Goal: Obtain resource: Download file/media

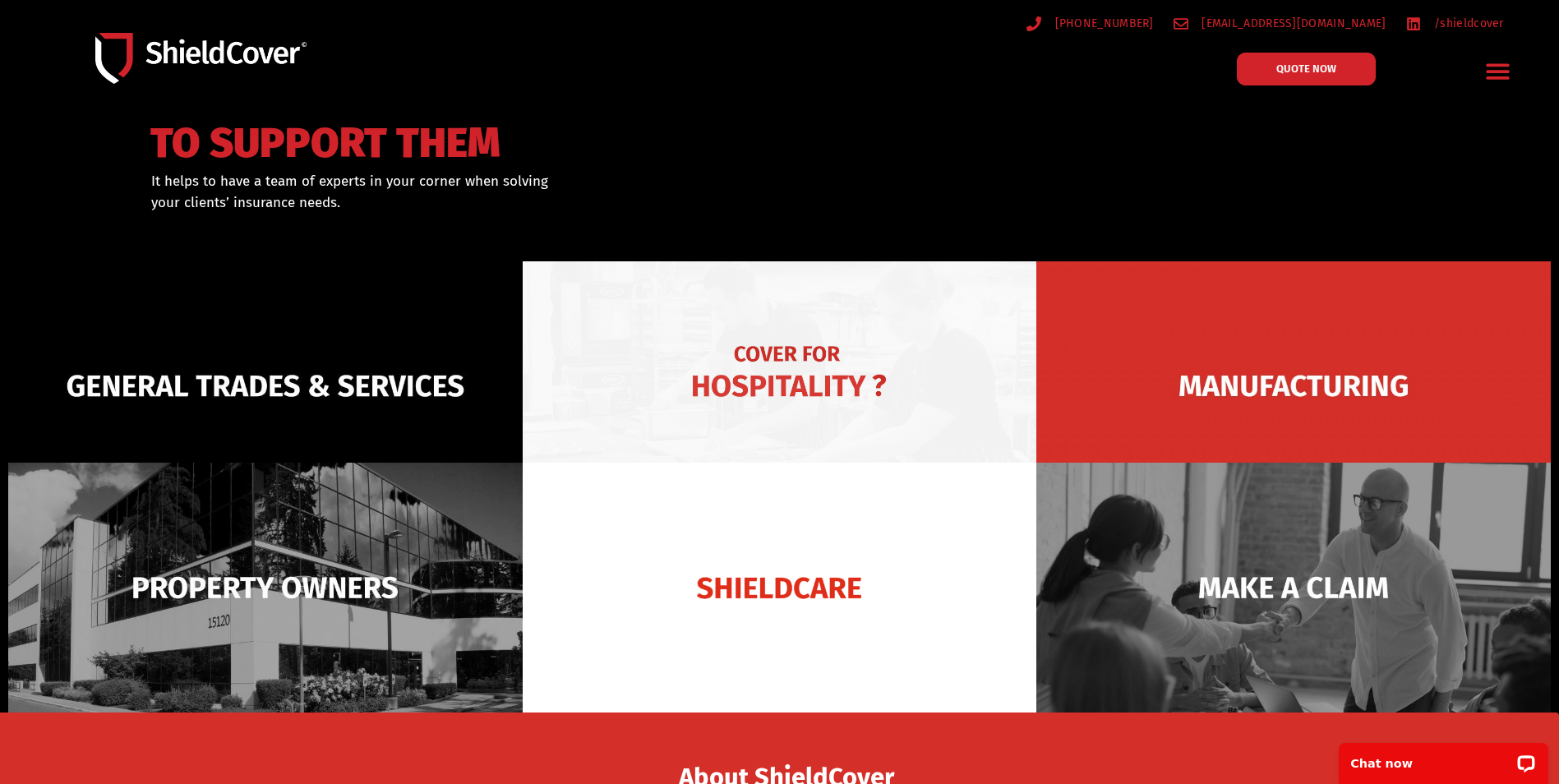
scroll to position [83, 0]
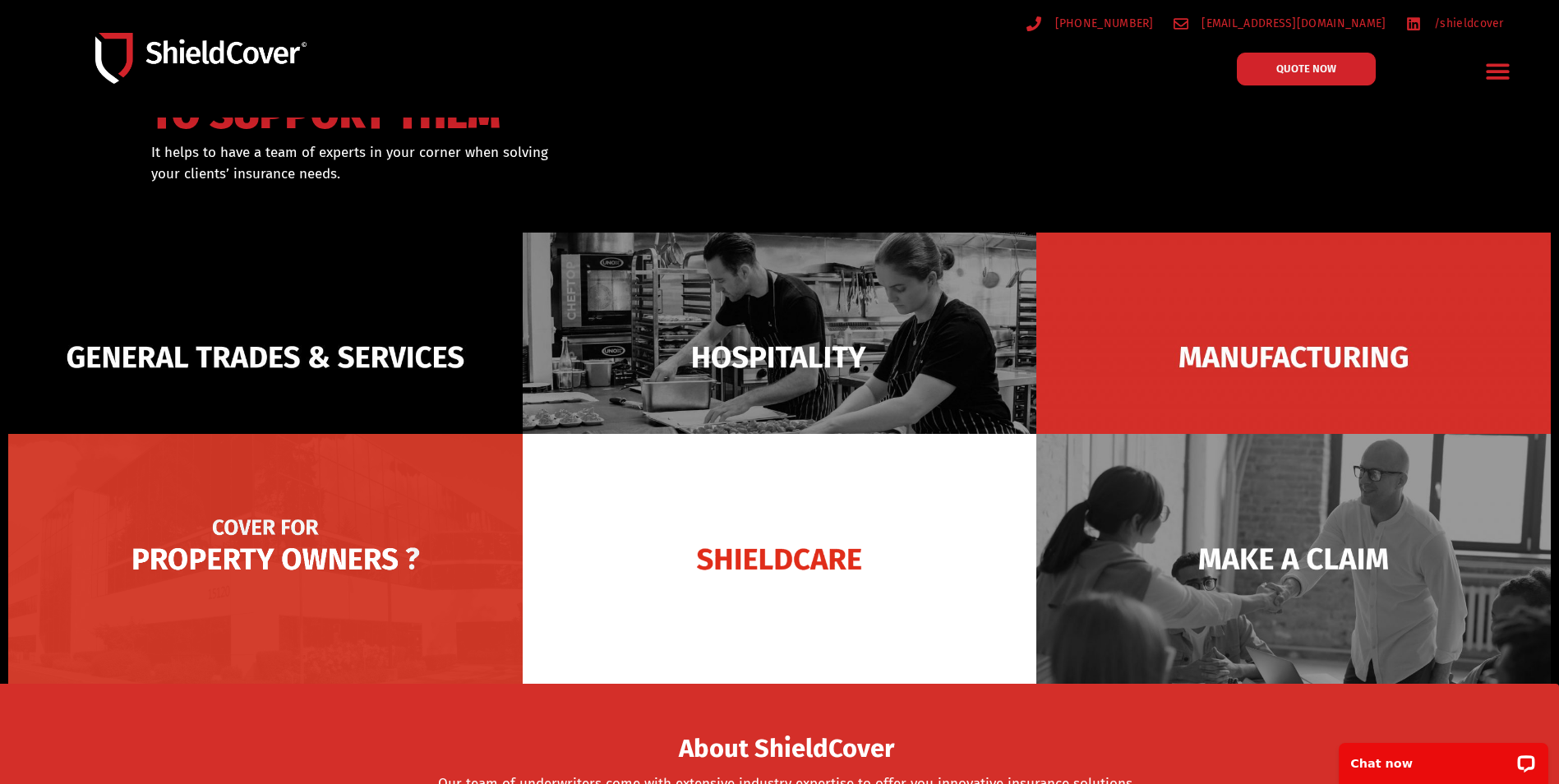
click at [276, 561] on img at bounding box center [265, 559] width 514 height 249
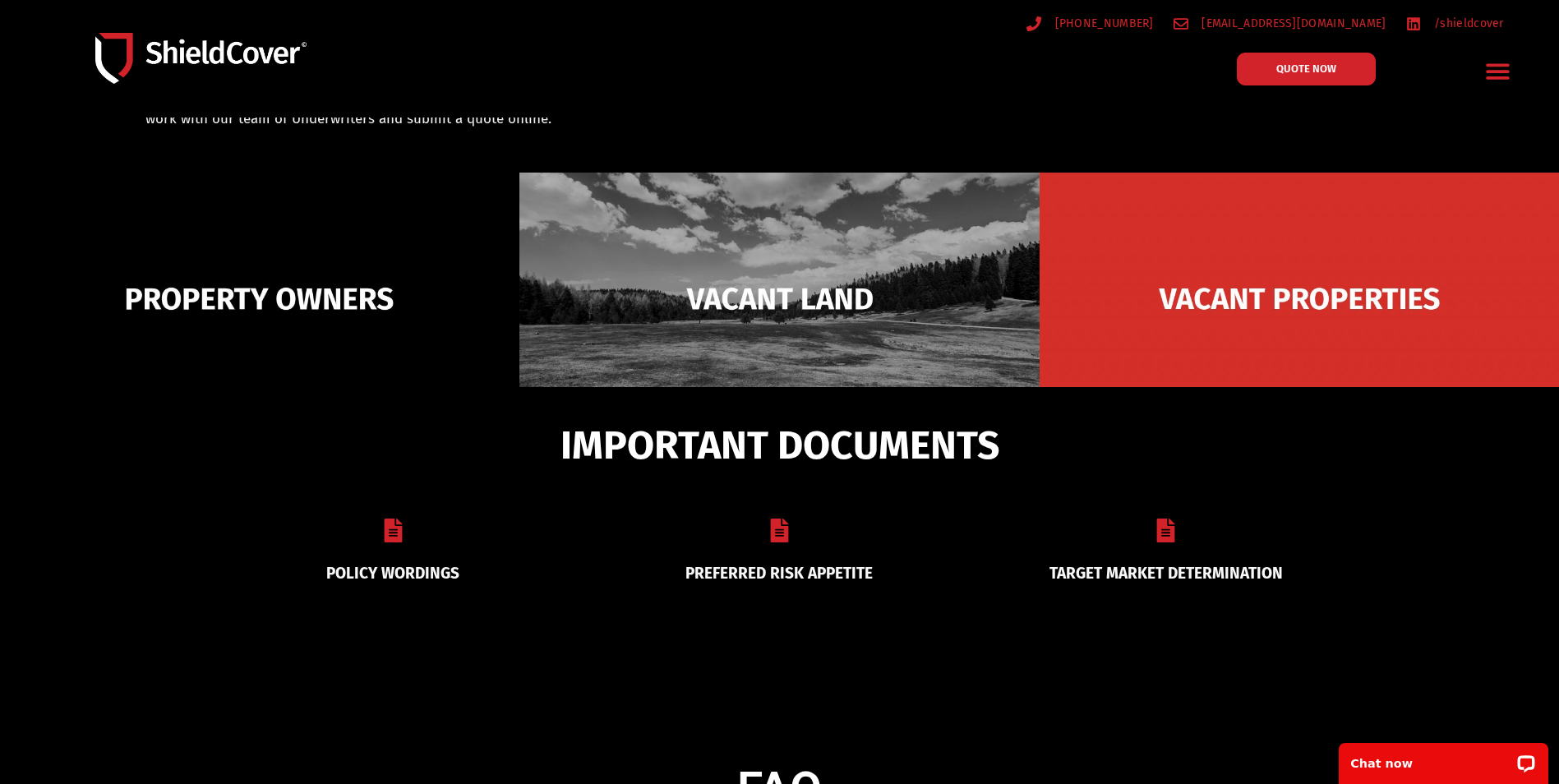
scroll to position [247, 0]
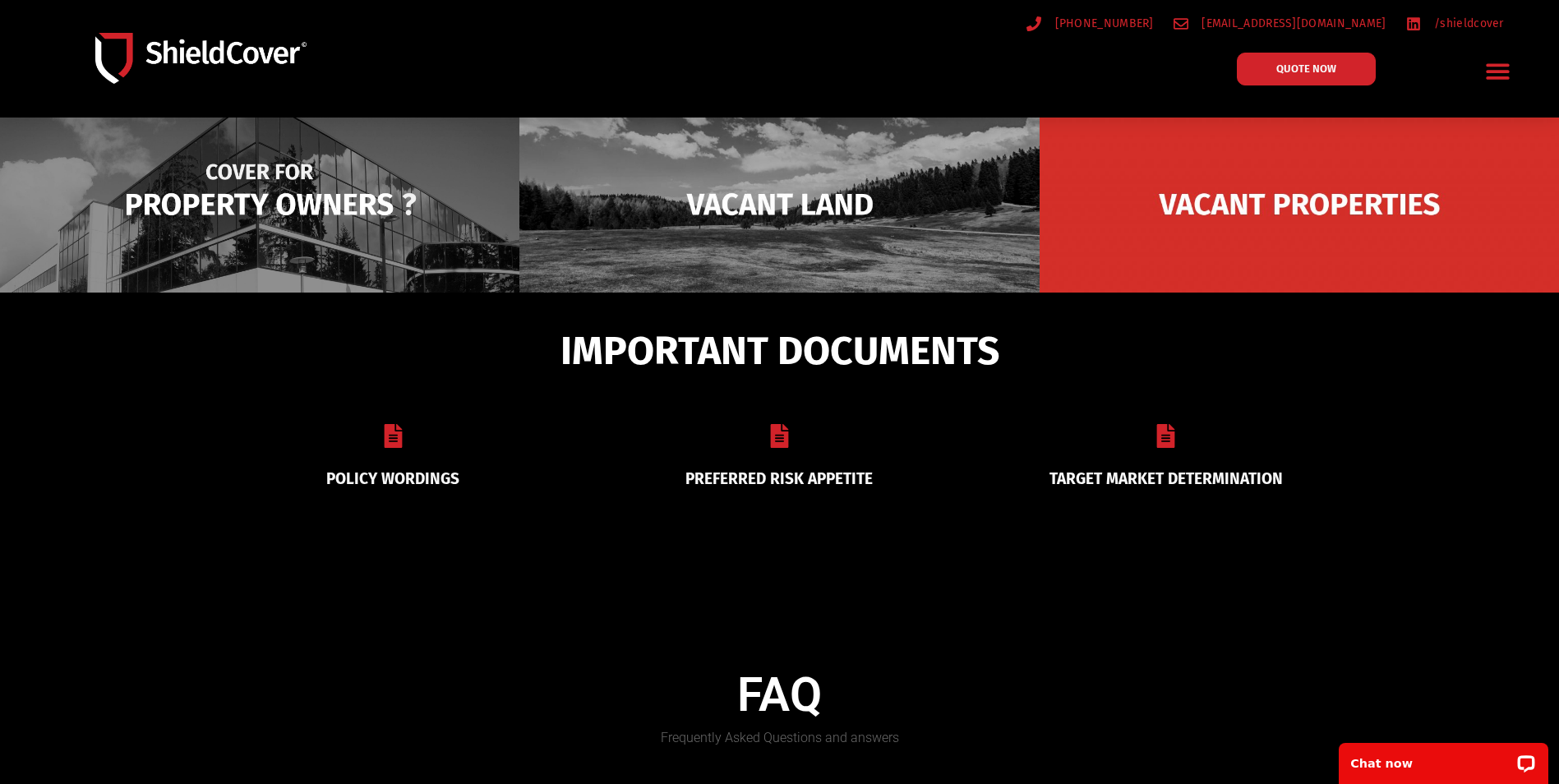
click at [237, 197] on img at bounding box center [260, 204] width 520 height 252
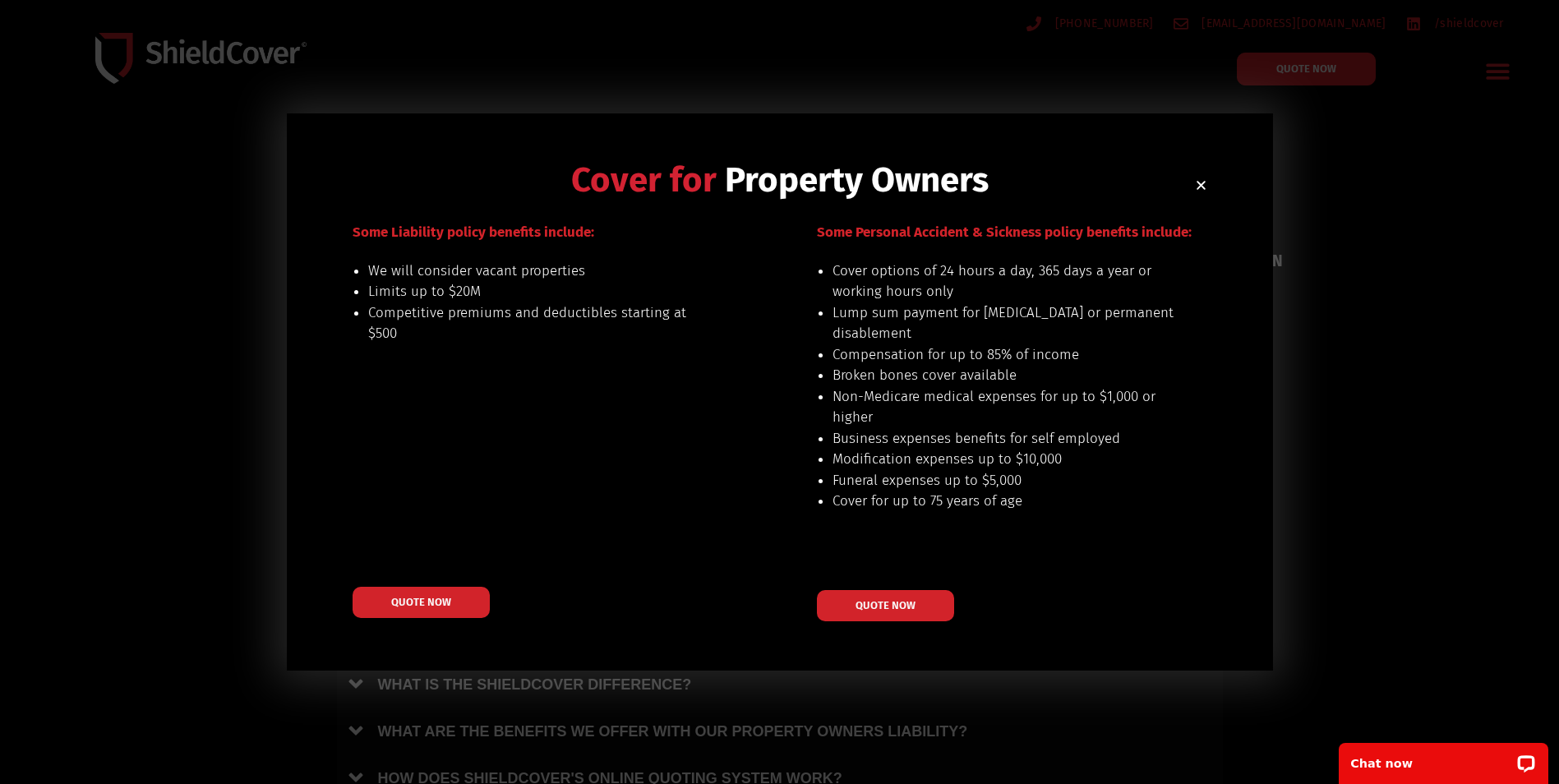
scroll to position [493, 0]
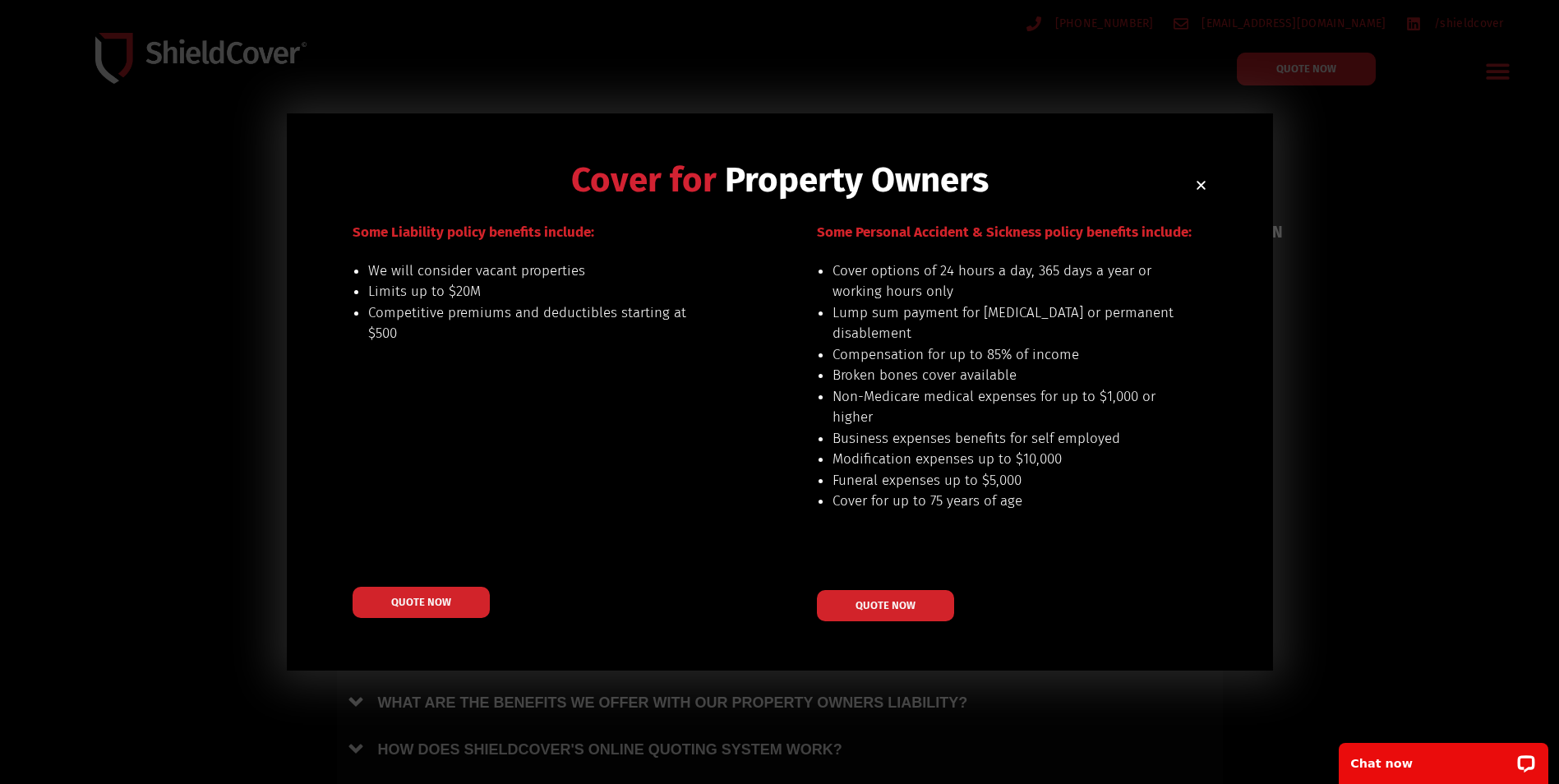
click at [1200, 186] on use "Close" at bounding box center [1202, 186] width 9 height 9
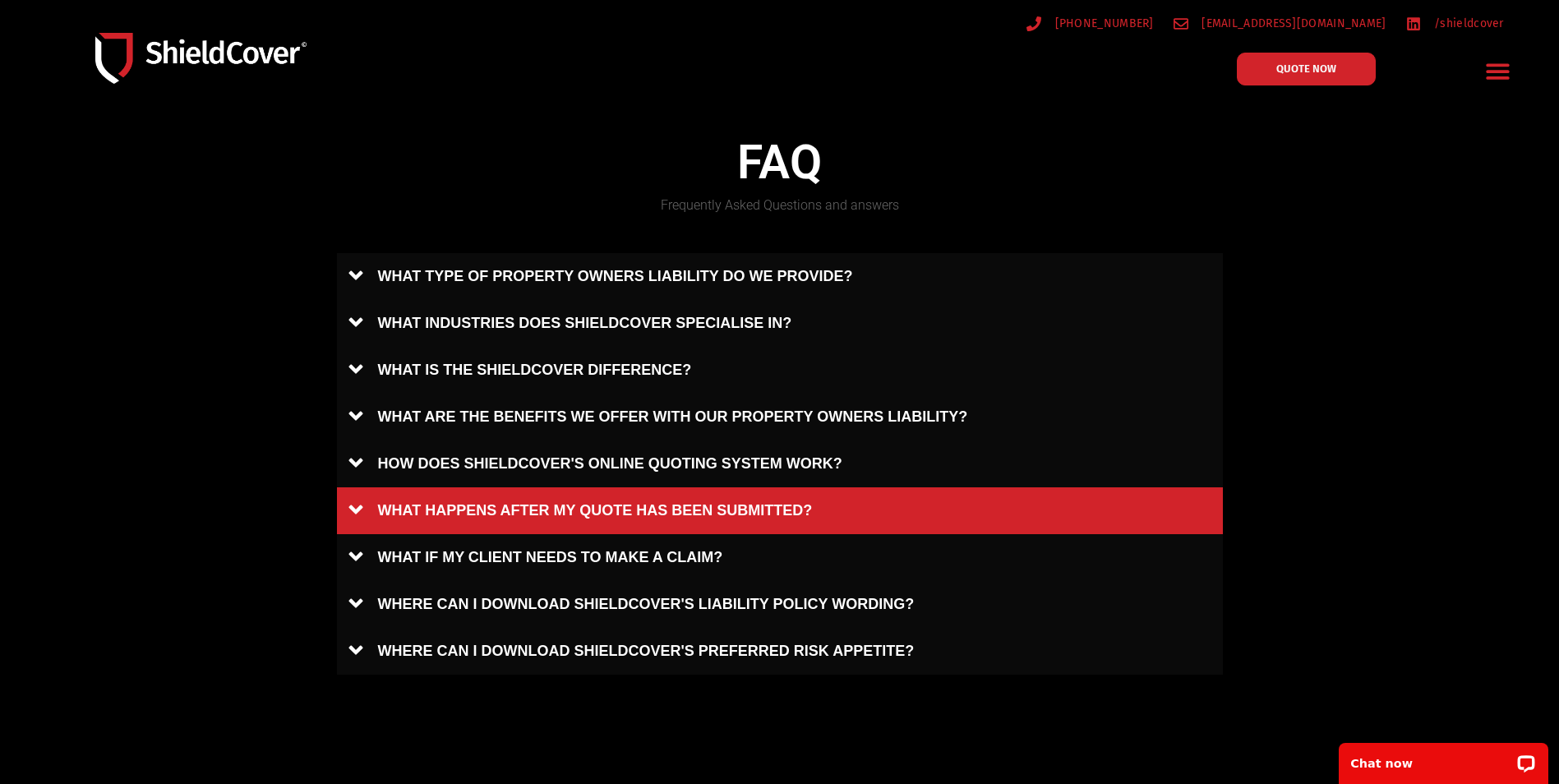
scroll to position [817, 0]
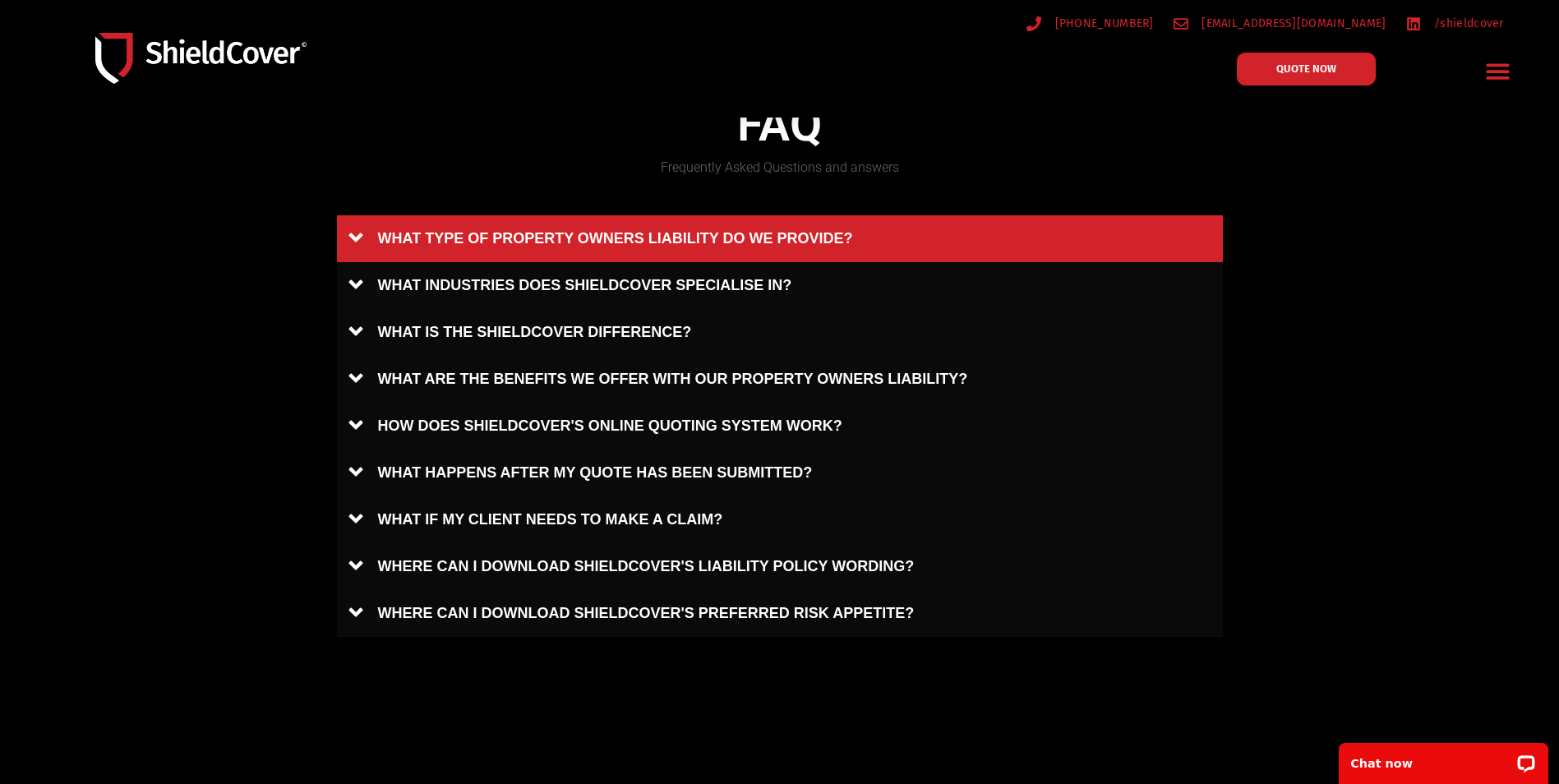
click at [359, 234] on link "WHAT TYPE OF PROPERTY OWNERS LIABILITY DO WE PROVIDE?" at bounding box center [780, 239] width 885 height 47
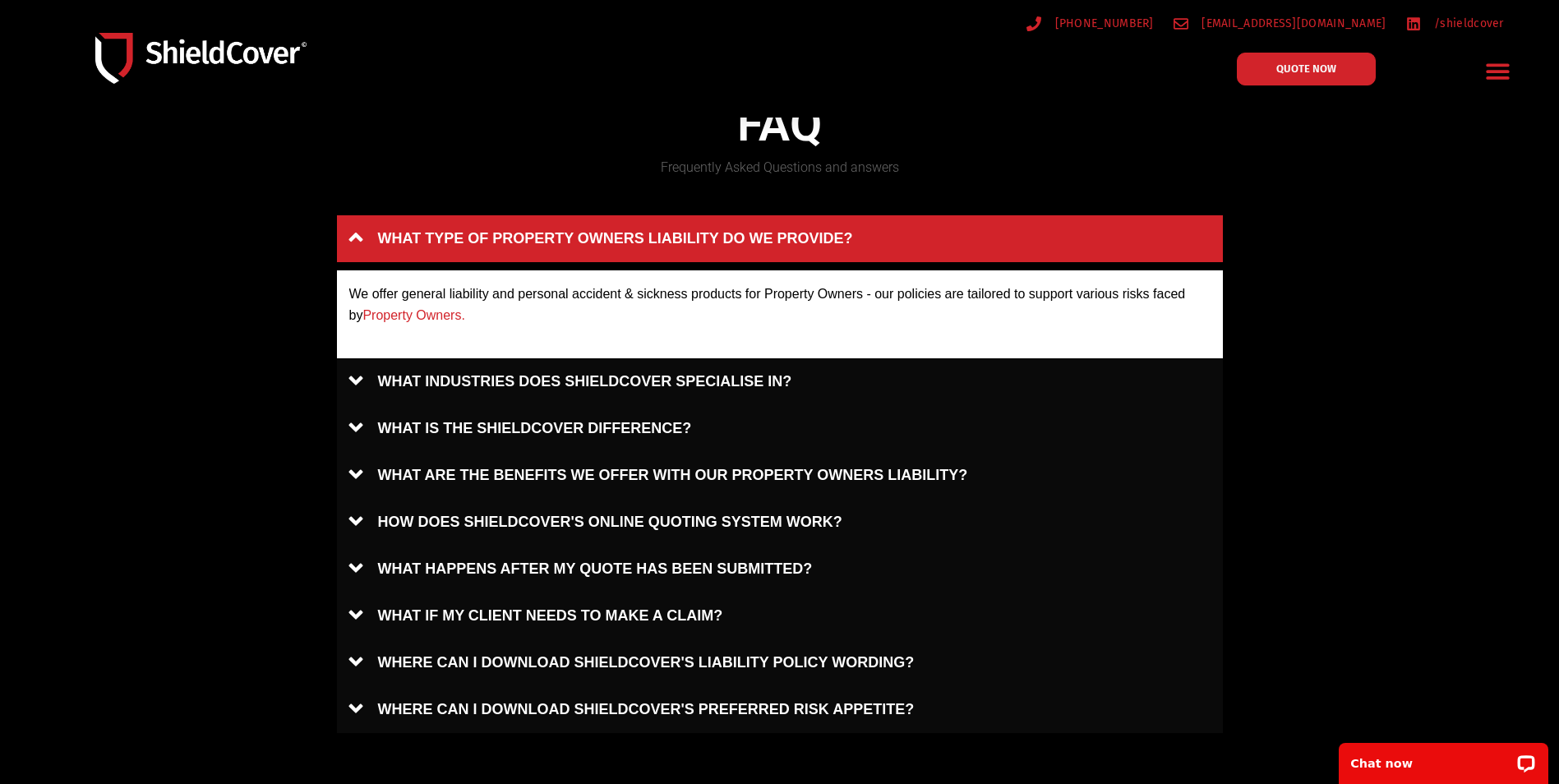
click at [359, 235] on link "WHAT TYPE OF PROPERTY OWNERS LIABILITY DO WE PROVIDE?" at bounding box center [780, 239] width 885 height 47
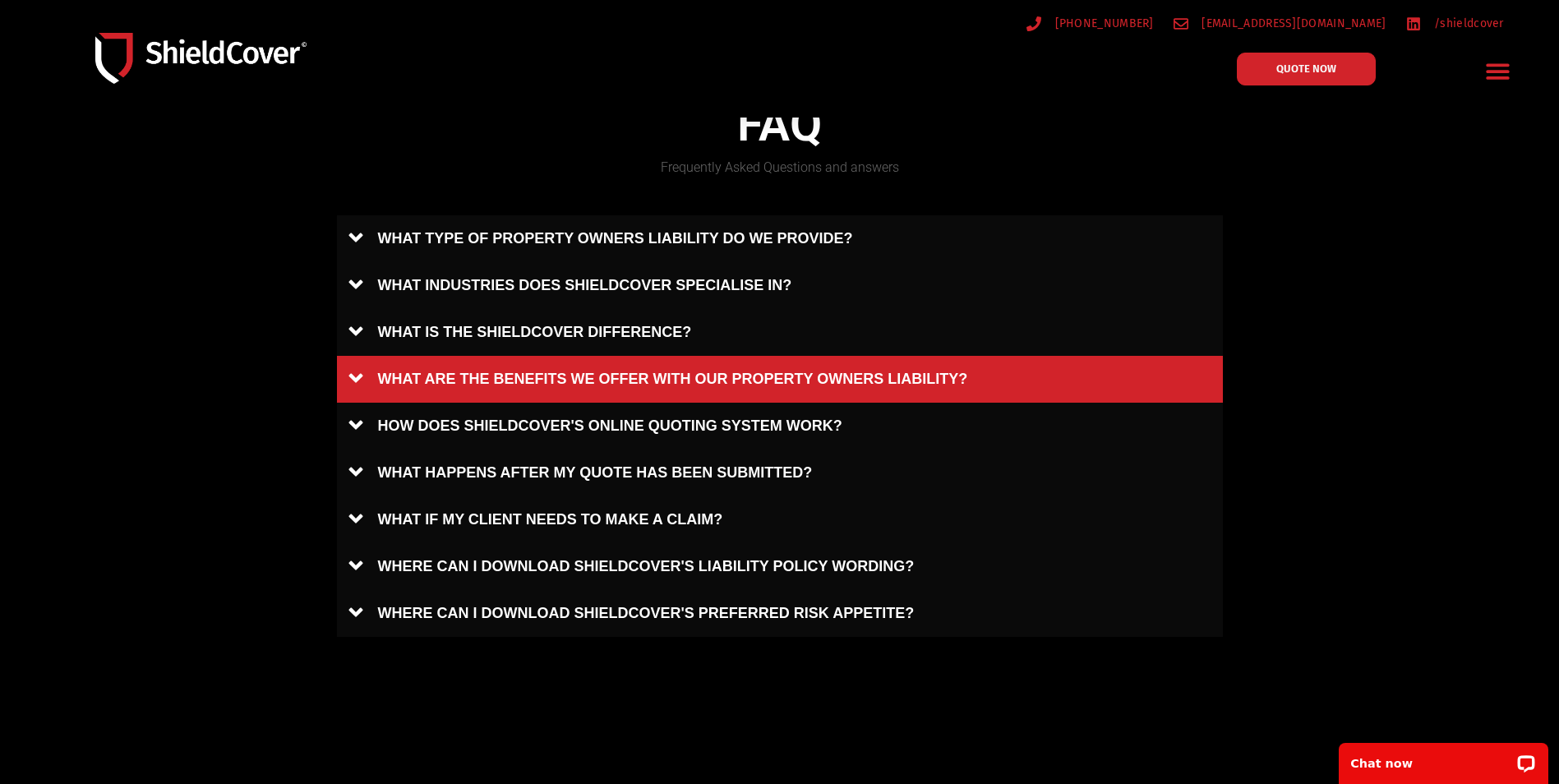
click at [355, 378] on link "WHAT ARE THE BENEFITS WE OFFER WITH OUR PROPERTY OWNERS LIABILITY?" at bounding box center [780, 379] width 885 height 47
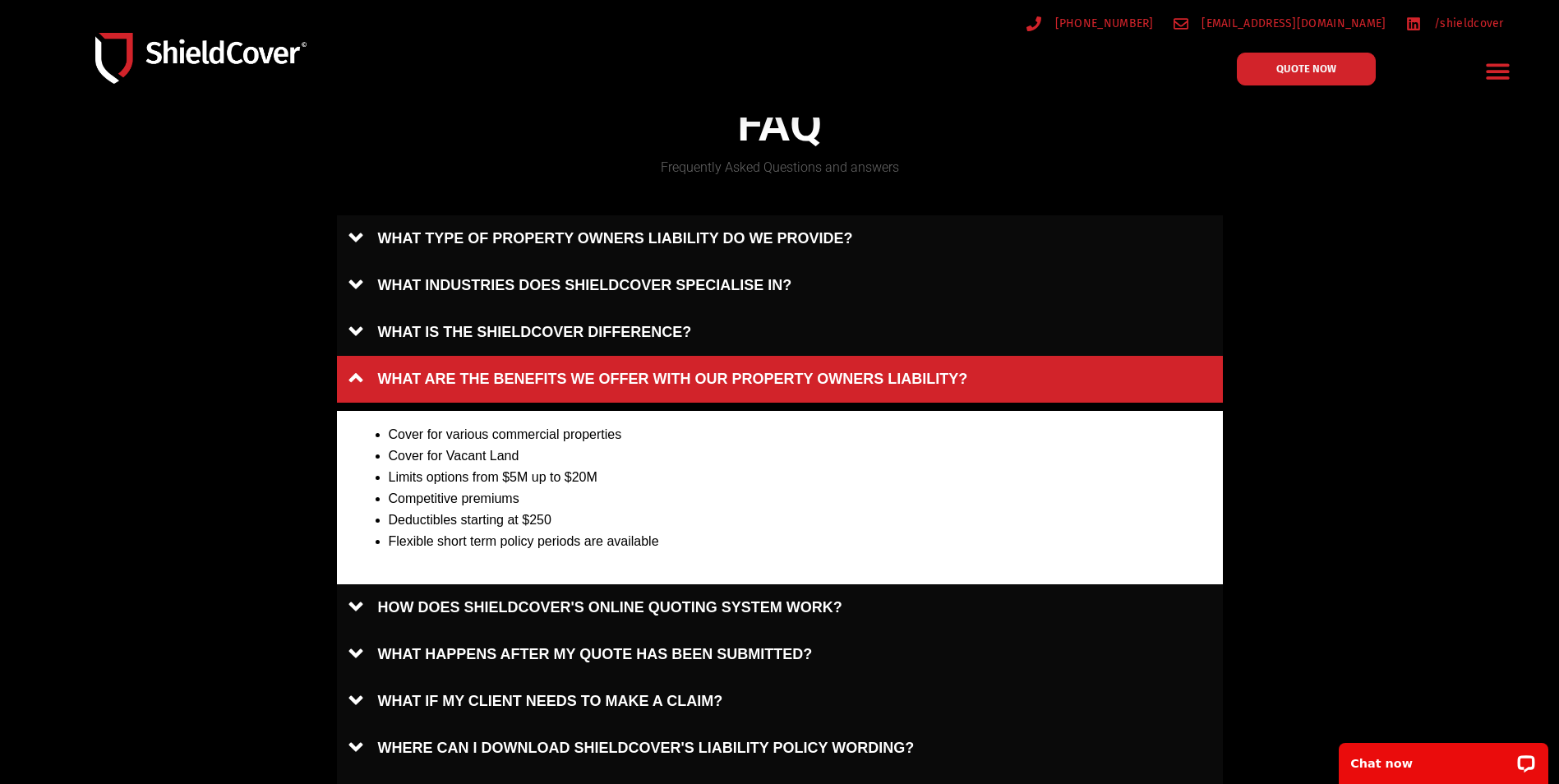
click at [355, 378] on link "WHAT ARE THE BENEFITS WE OFFER WITH OUR PROPERTY OWNERS LIABILITY?" at bounding box center [780, 379] width 885 height 47
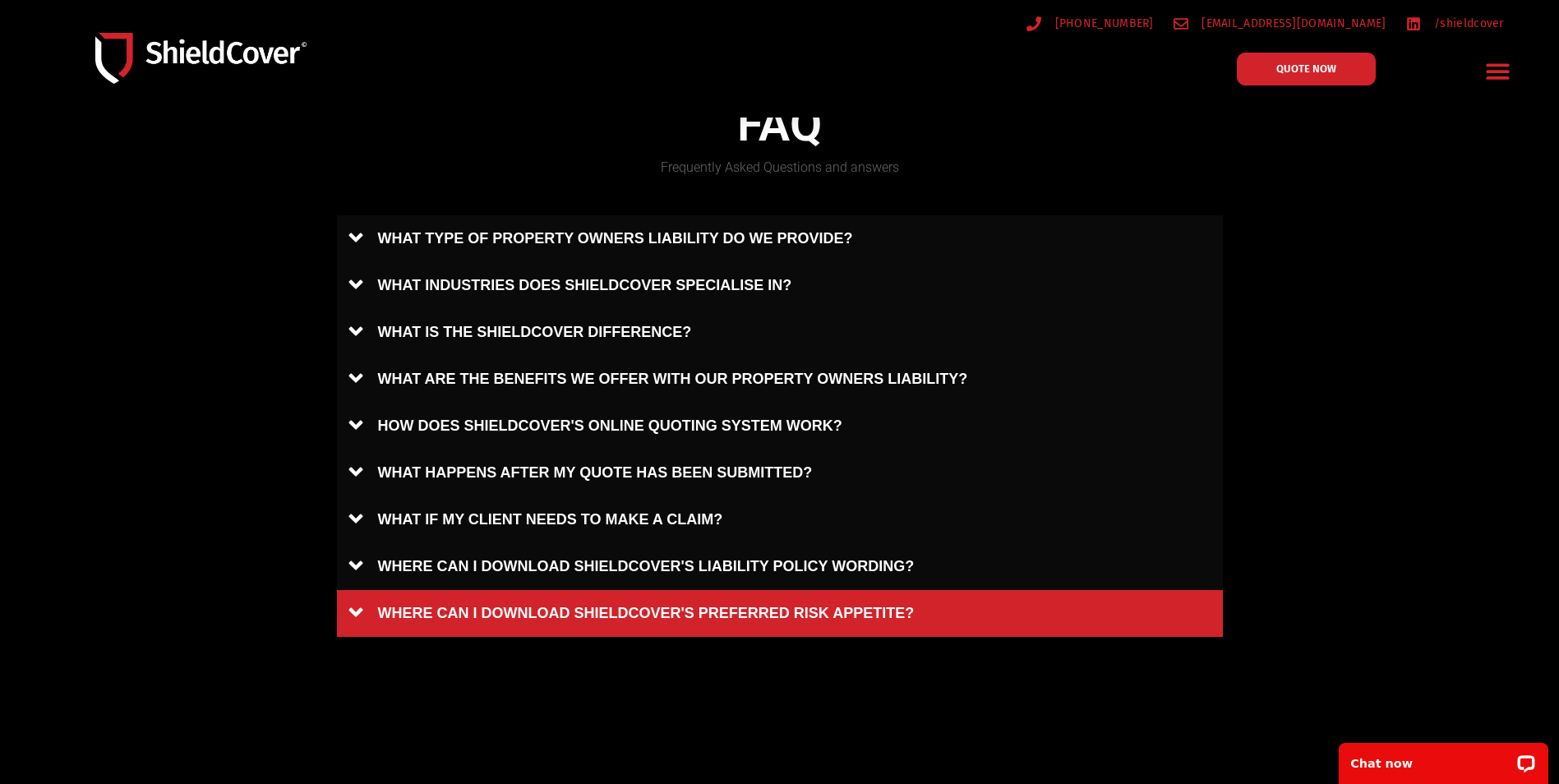
click at [355, 611] on link "WHERE CAN I DOWNLOAD SHIELDCOVER'S PREFERRED RISK APPETITE?" at bounding box center [780, 613] width 885 height 47
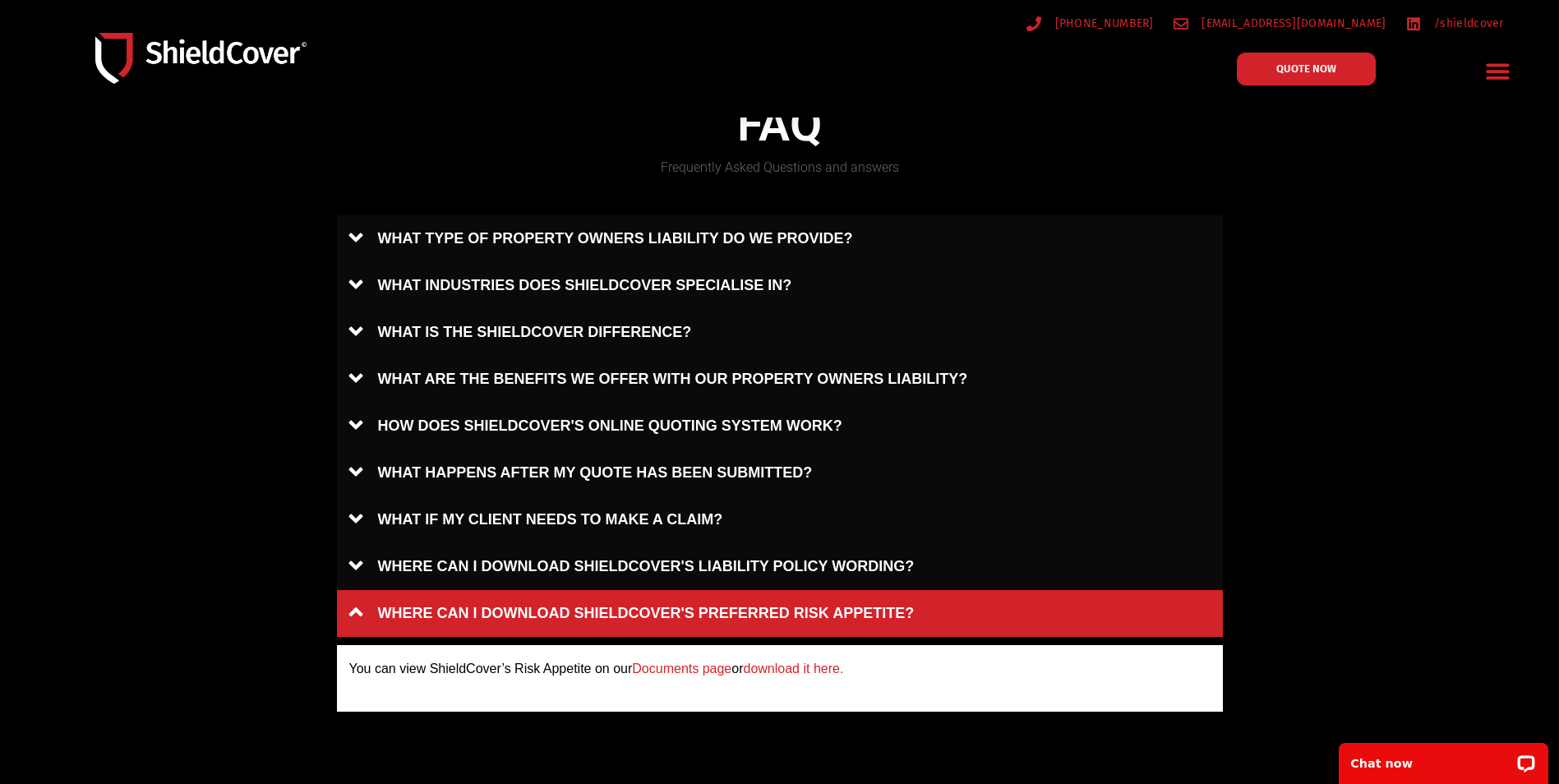
click at [787, 667] on link "download it here." at bounding box center [794, 668] width 100 height 14
